Goal: Task Accomplishment & Management: Use online tool/utility

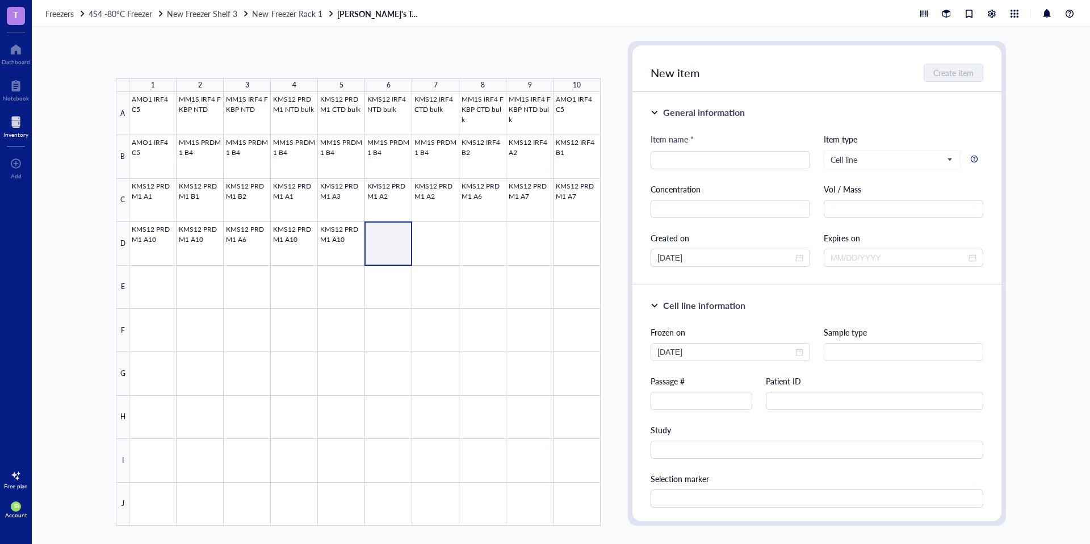
click at [384, 245] on div at bounding box center [364, 309] width 471 height 434
drag, startPoint x: 728, startPoint y: 158, endPoint x: 648, endPoint y: 157, distance: 80.0
click at [648, 157] on div "General information Item name * MM1S IRF4 A1 MM1S IRF4 A1 Item type Cell line C…" at bounding box center [816, 188] width 369 height 193
type input "MM1S IRF4 A1"
click at [850, 349] on input "text" at bounding box center [902, 352] width 159 height 18
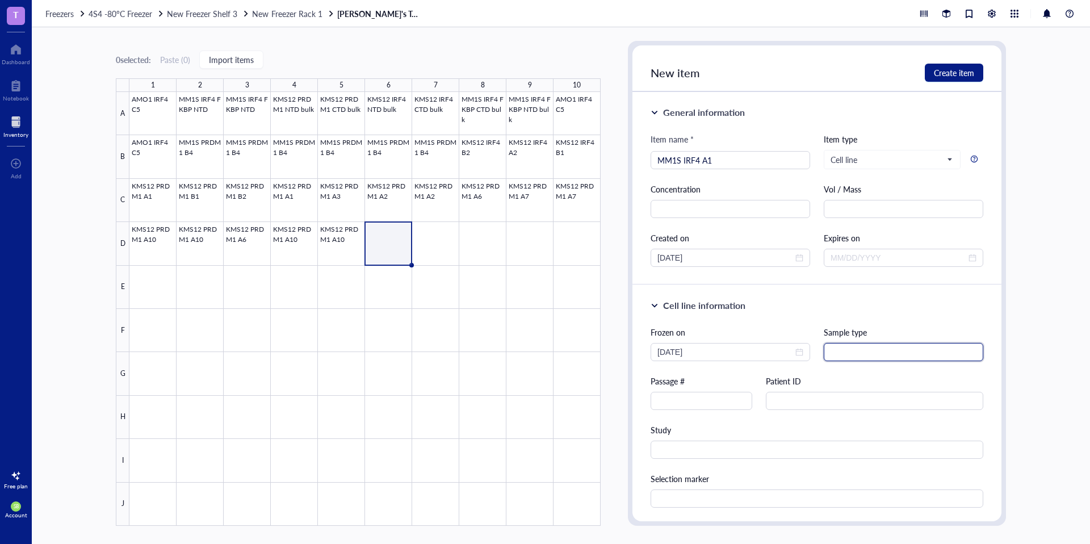
paste input "MM1S IRF4 A1"
drag, startPoint x: 851, startPoint y: 352, endPoint x: 921, endPoint y: 356, distance: 69.9
click at [921, 356] on input "MM1S IRF4 A1" at bounding box center [902, 352] width 159 height 18
type input "MM1S"
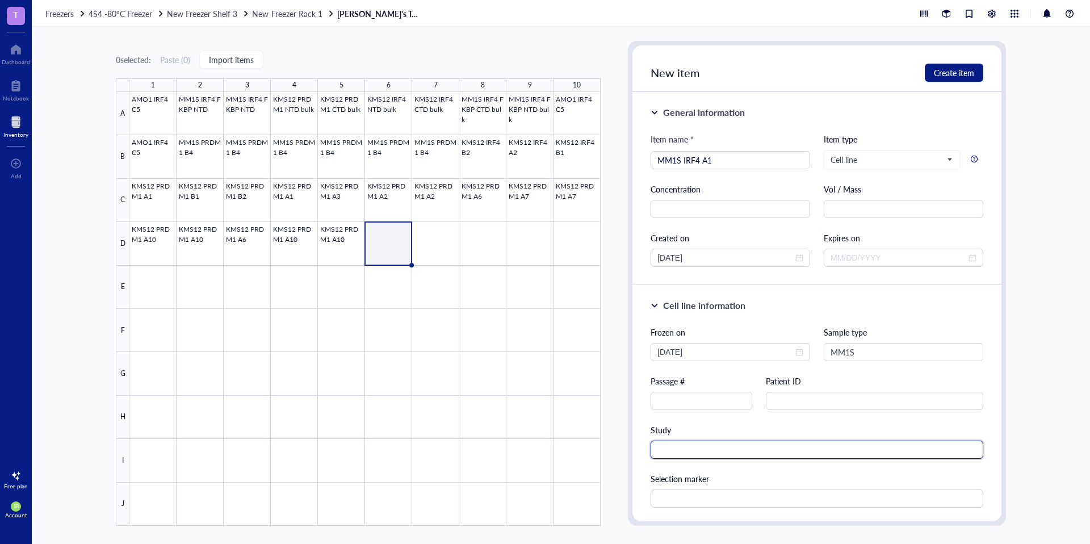
click at [710, 449] on input "text" at bounding box center [816, 449] width 333 height 18
paste input "IRF4 A1"
drag, startPoint x: 657, startPoint y: 451, endPoint x: 638, endPoint y: 444, distance: 19.7
click at [638, 445] on div "Cell line information Frozen on [DATE] Sample type MM1S Passage # Patient ID St…" at bounding box center [816, 405] width 369 height 241
drag, startPoint x: 675, startPoint y: 449, endPoint x: 741, endPoint y: 465, distance: 67.6
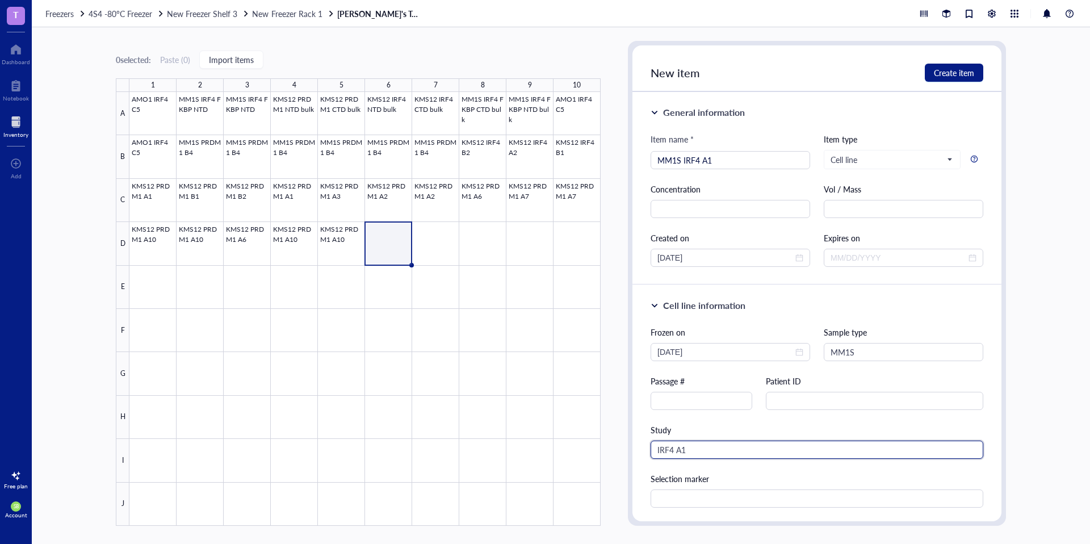
click at [738, 463] on div "Frozen on [DATE] Sample type MM1S Passage # Patient ID Study IRF4 A1 Selection …" at bounding box center [816, 417] width 333 height 182
type input "IRF4 CTD"
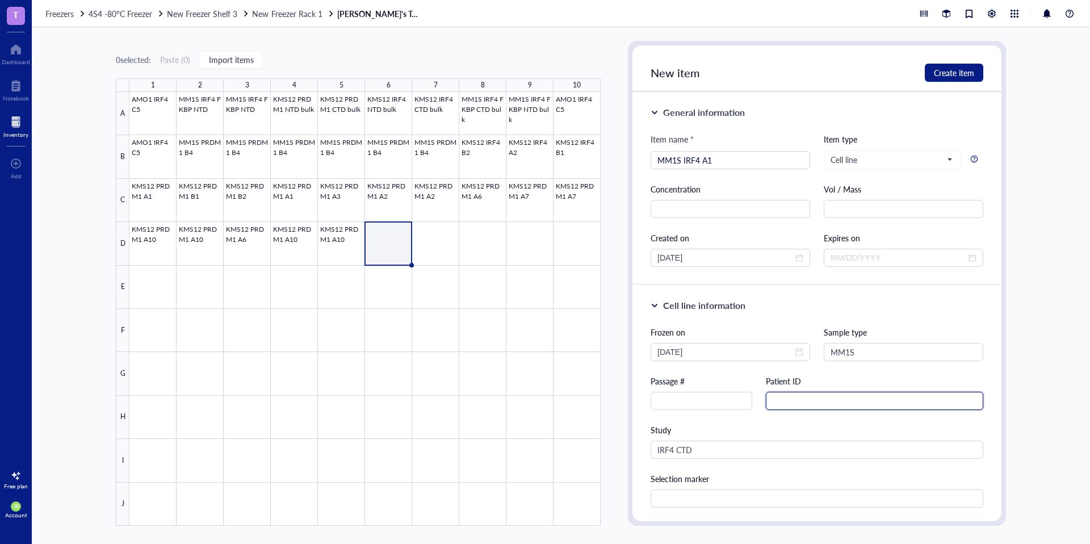
click at [797, 403] on input "text" at bounding box center [874, 401] width 217 height 18
type input "A1"
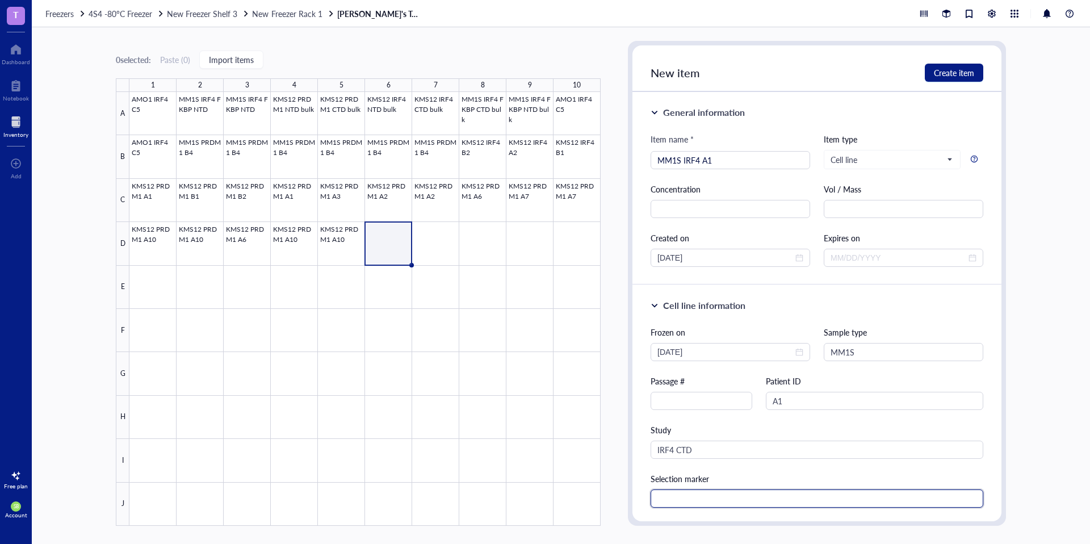
click at [746, 498] on input "text" at bounding box center [816, 498] width 333 height 18
type input "homozygous"
click at [720, 349] on input "[DATE]" at bounding box center [725, 352] width 136 height 12
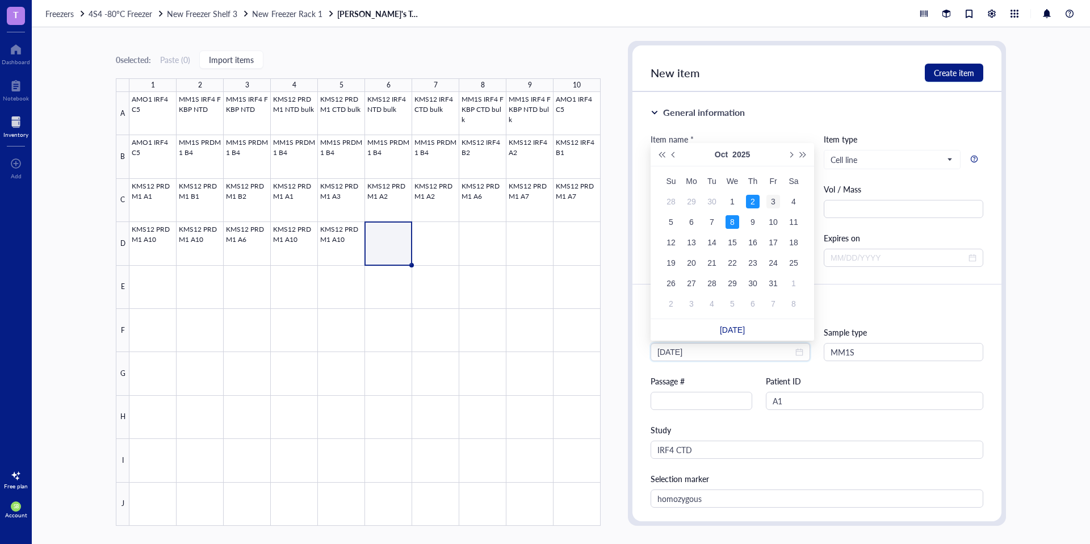
type input "[DATE]"
click at [766, 203] on div "3" at bounding box center [773, 202] width 14 height 14
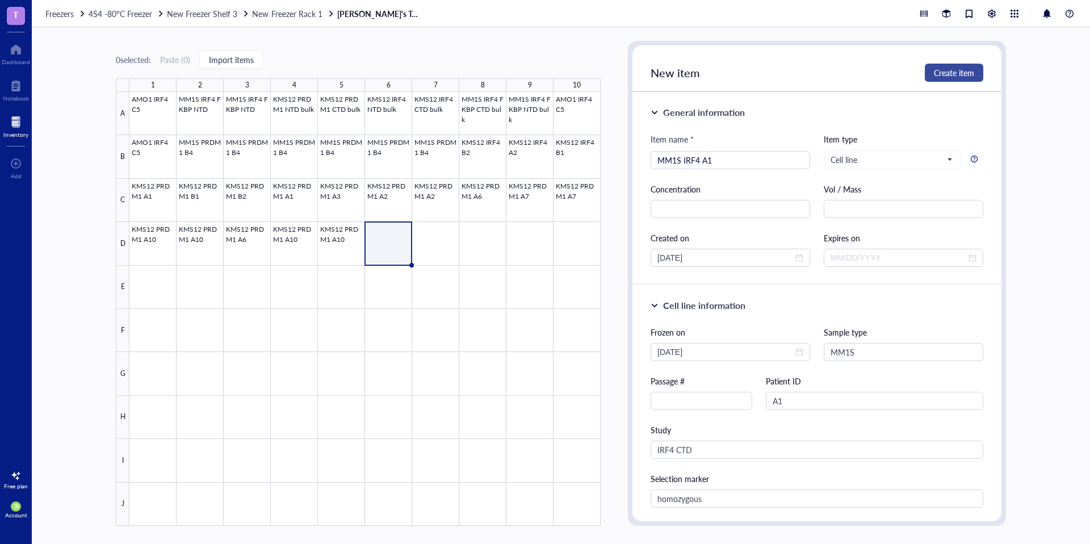
click at [934, 73] on span "Create item" at bounding box center [953, 72] width 40 height 9
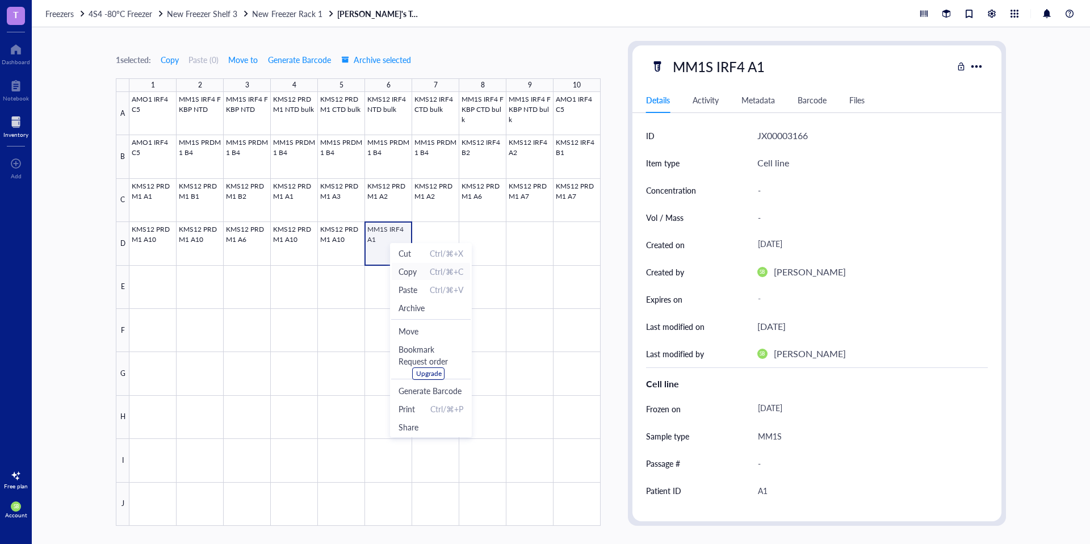
click at [412, 274] on span "Copy" at bounding box center [407, 271] width 18 height 12
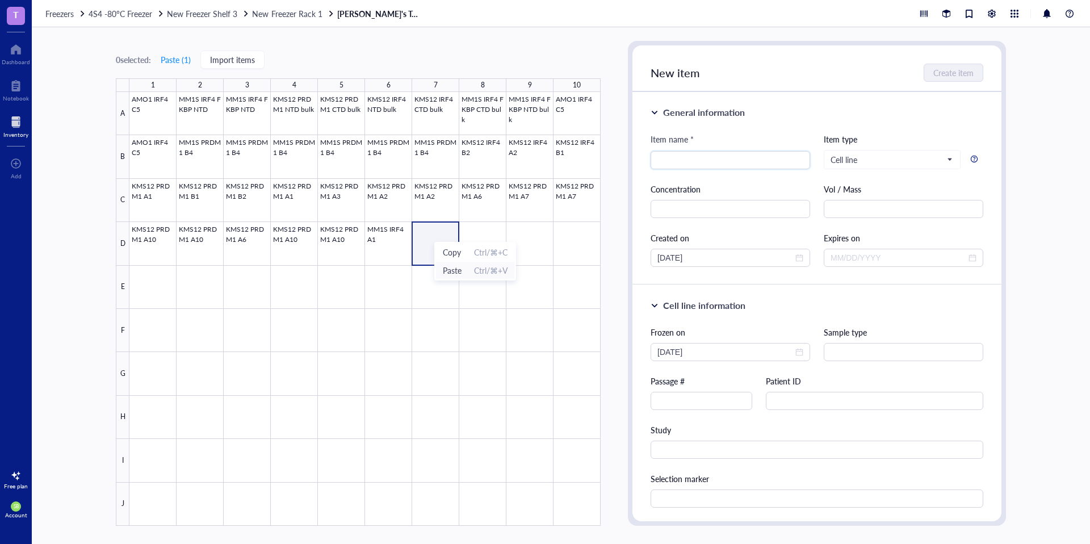
click at [453, 271] on span "Paste" at bounding box center [452, 270] width 19 height 12
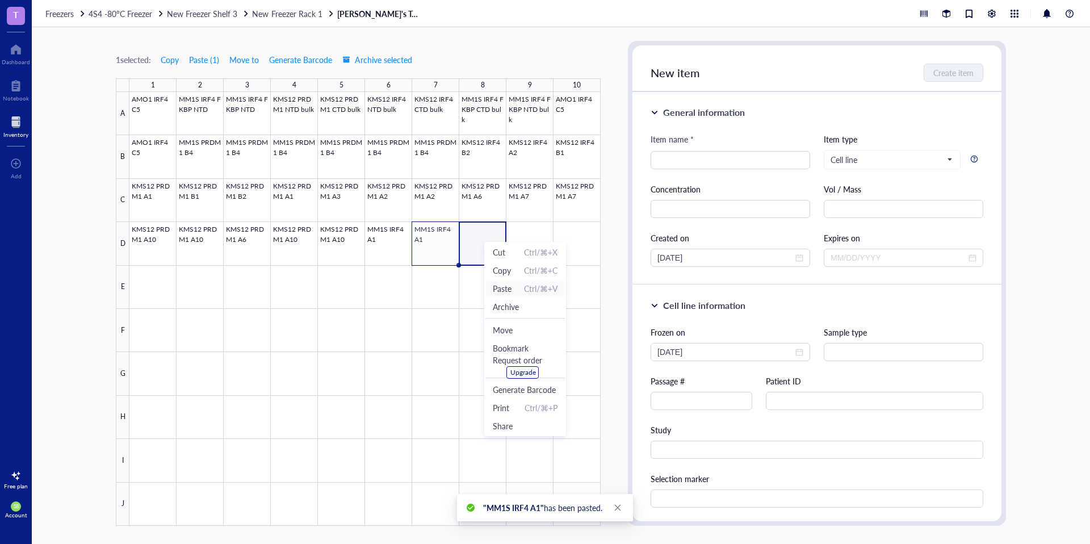
click at [502, 292] on span "Paste" at bounding box center [502, 288] width 19 height 12
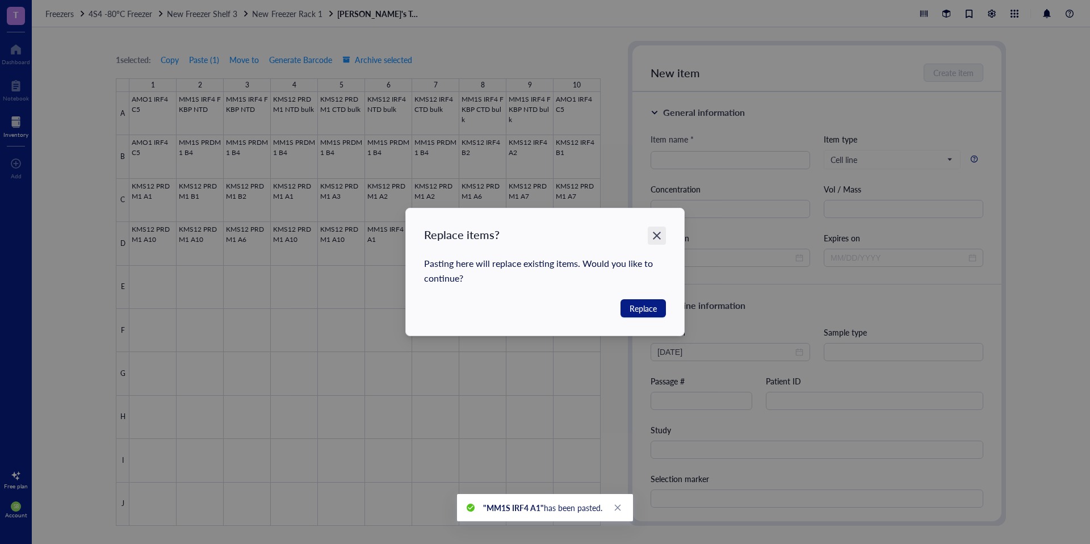
click at [659, 234] on icon "Close" at bounding box center [656, 235] width 11 height 11
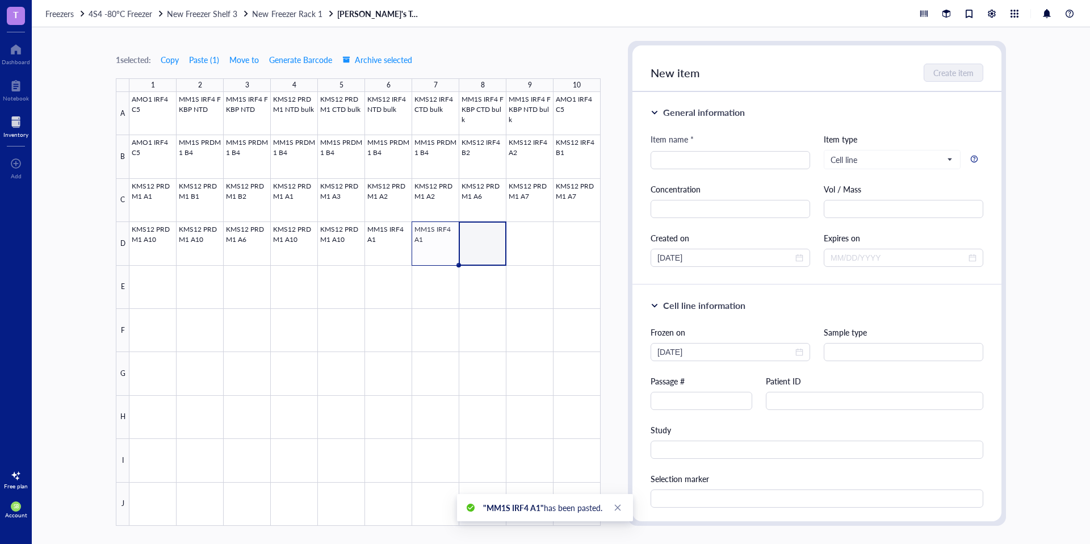
click at [424, 241] on div at bounding box center [364, 309] width 471 height 434
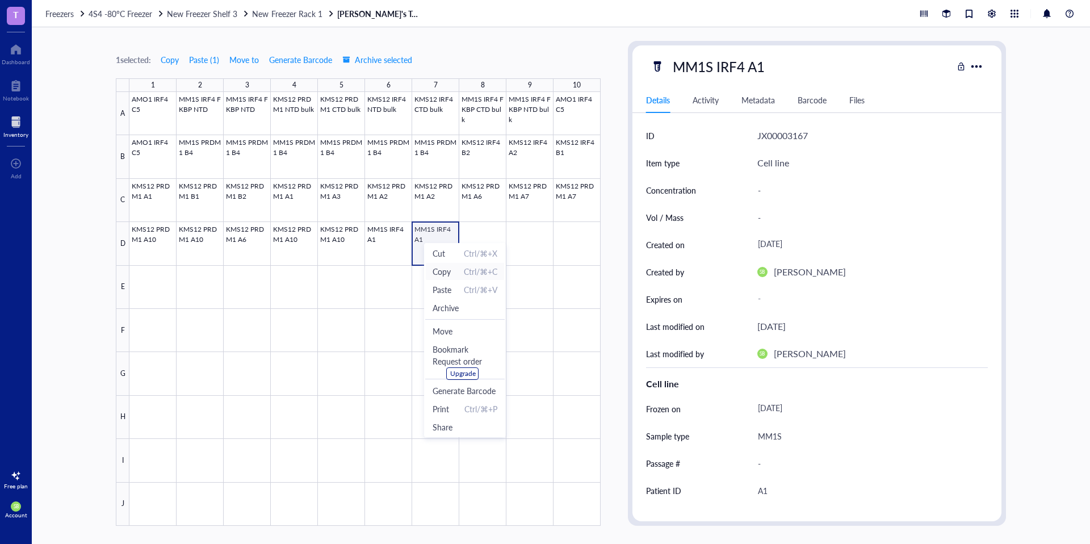
click at [452, 272] on span "Copy Ctrl/⌘+C" at bounding box center [464, 271] width 65 height 12
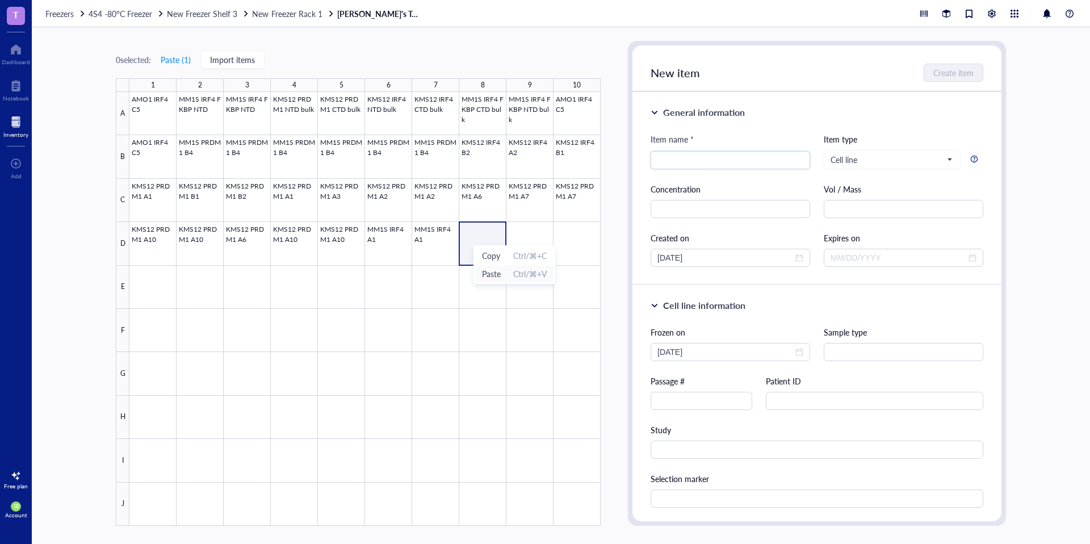
click at [494, 274] on span "Paste" at bounding box center [491, 273] width 19 height 12
